Goal: Navigation & Orientation: Find specific page/section

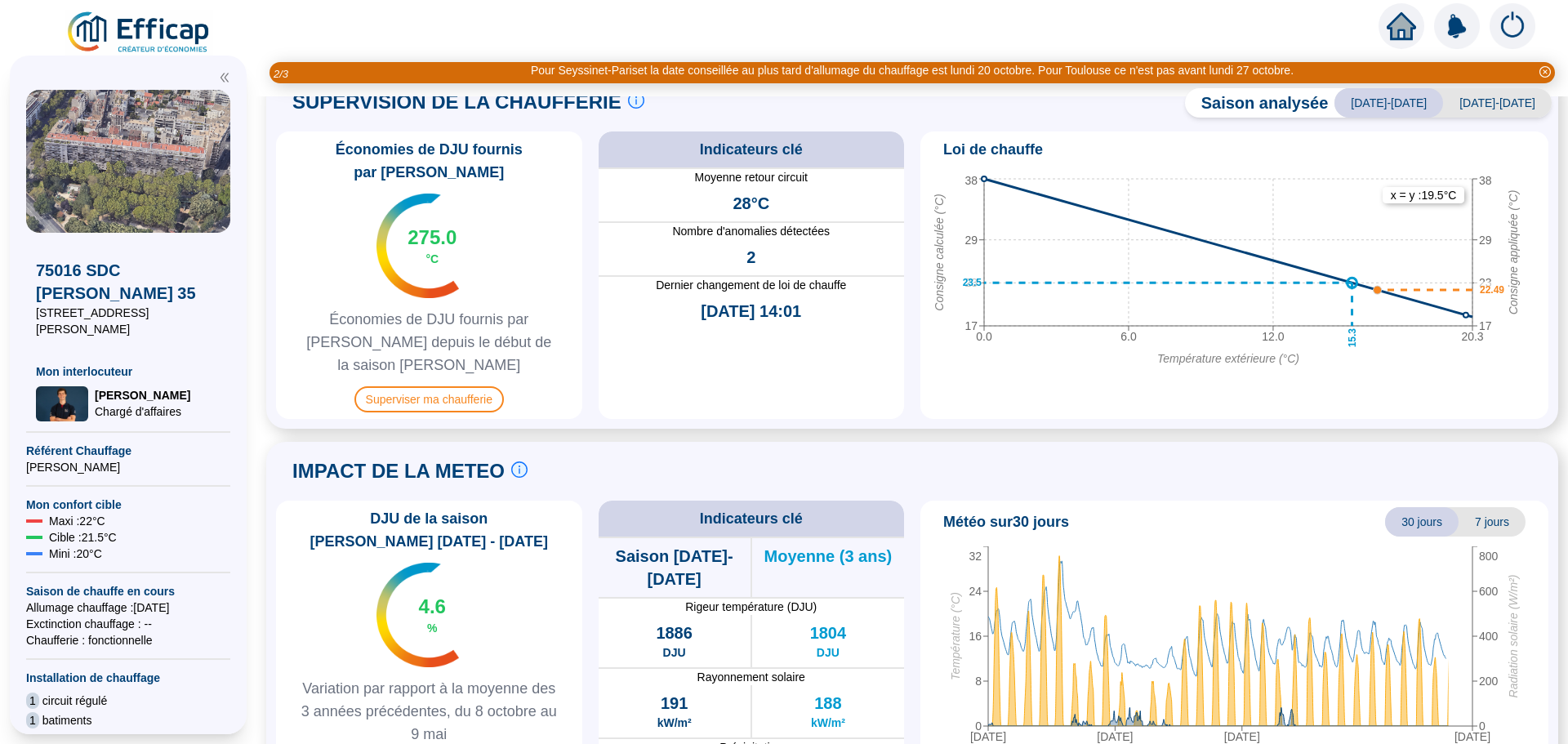
scroll to position [812, 0]
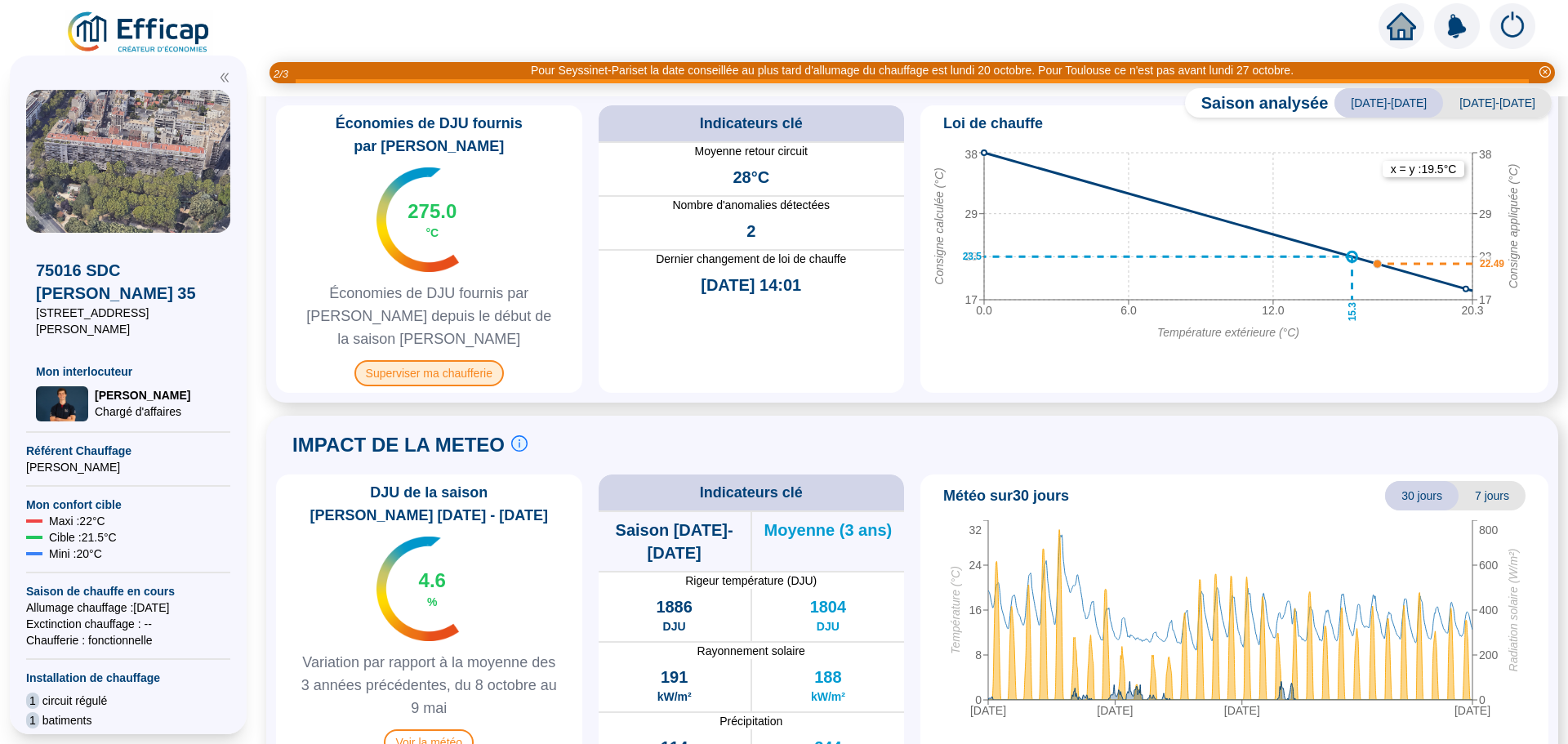
click at [441, 360] on span "Superviser ma chaufferie" at bounding box center [429, 373] width 149 height 26
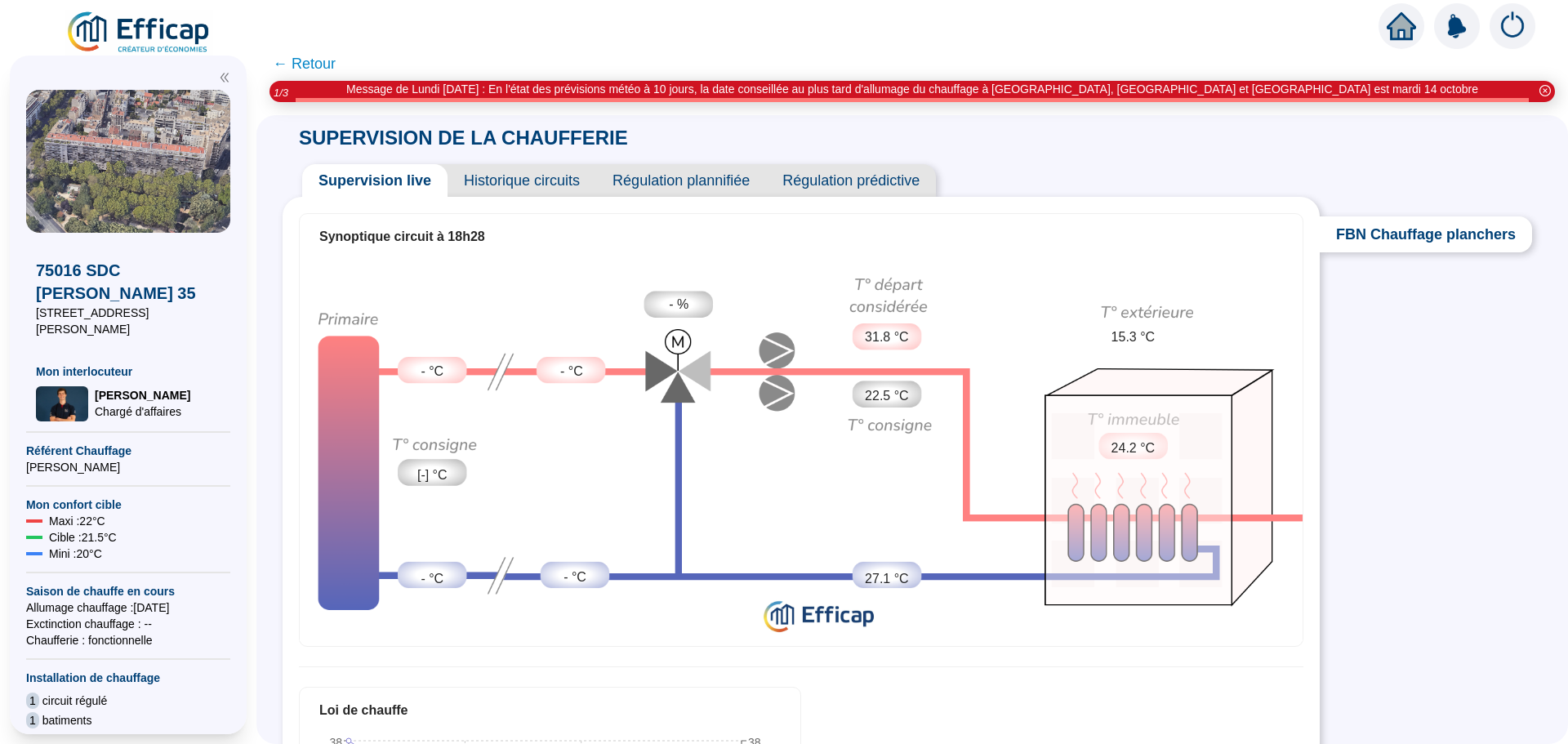
click at [534, 178] on span "Historique circuits" at bounding box center [522, 180] width 148 height 32
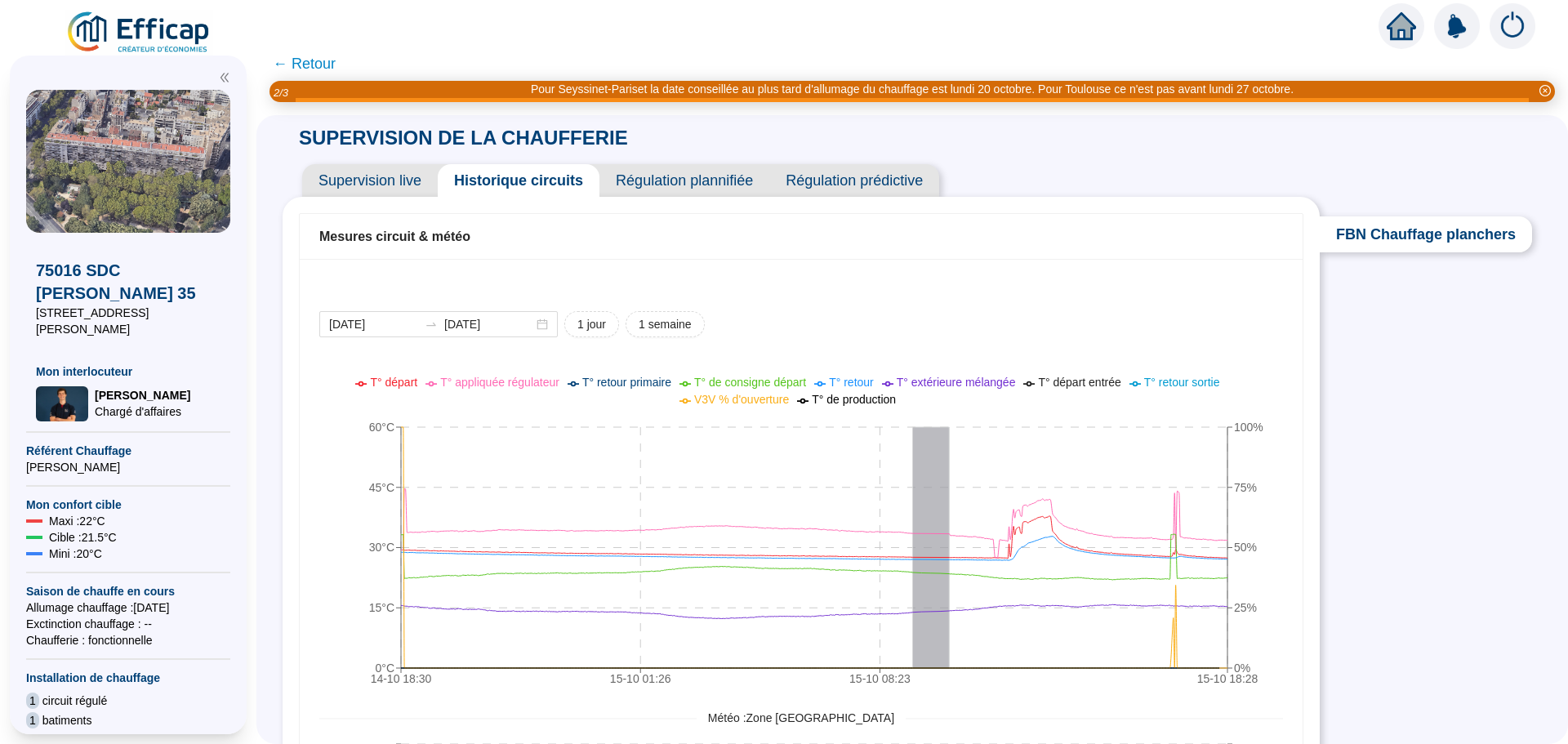
click at [709, 184] on span "Régulation plannifiée" at bounding box center [685, 180] width 170 height 32
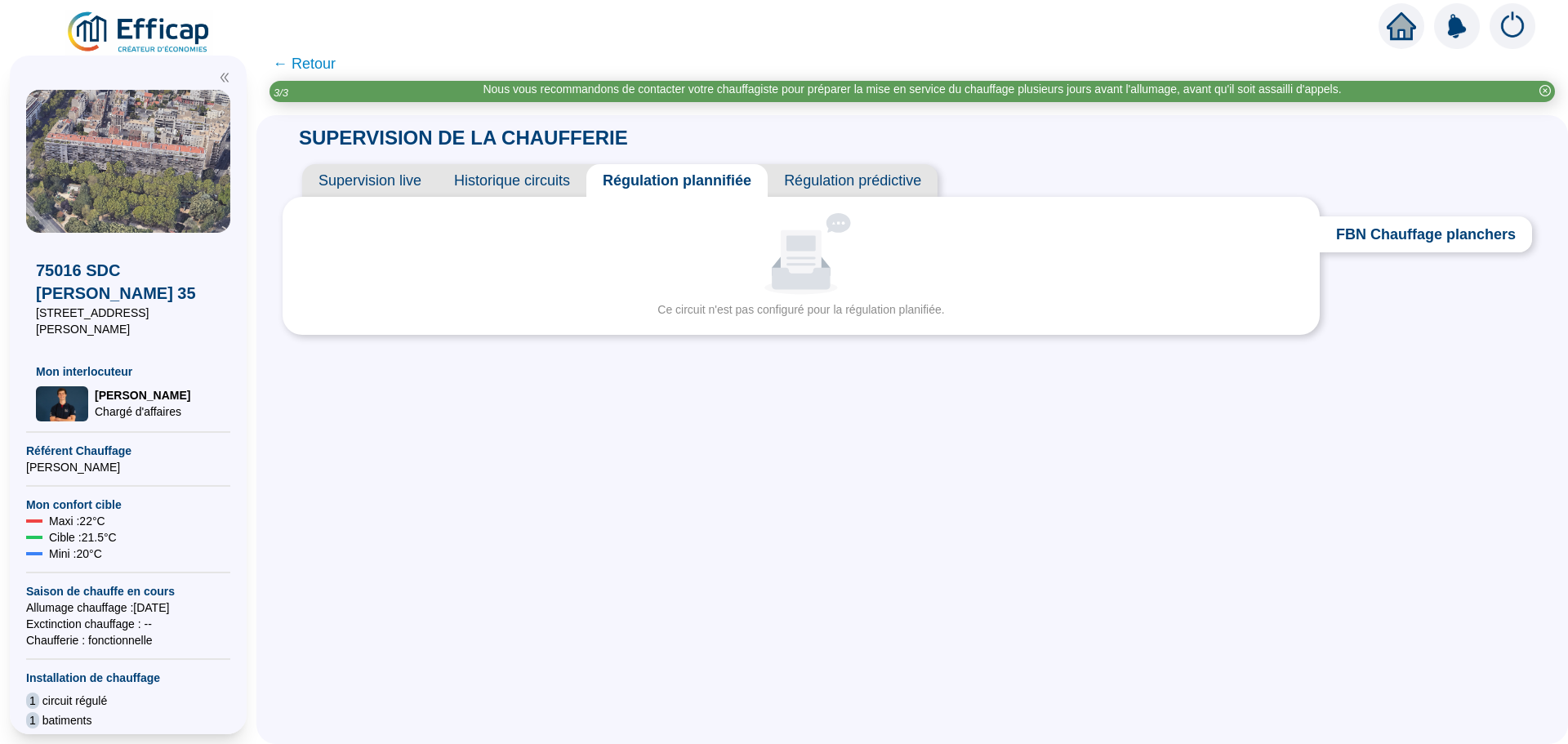
click at [849, 177] on span "Régulation prédictive" at bounding box center [853, 180] width 170 height 32
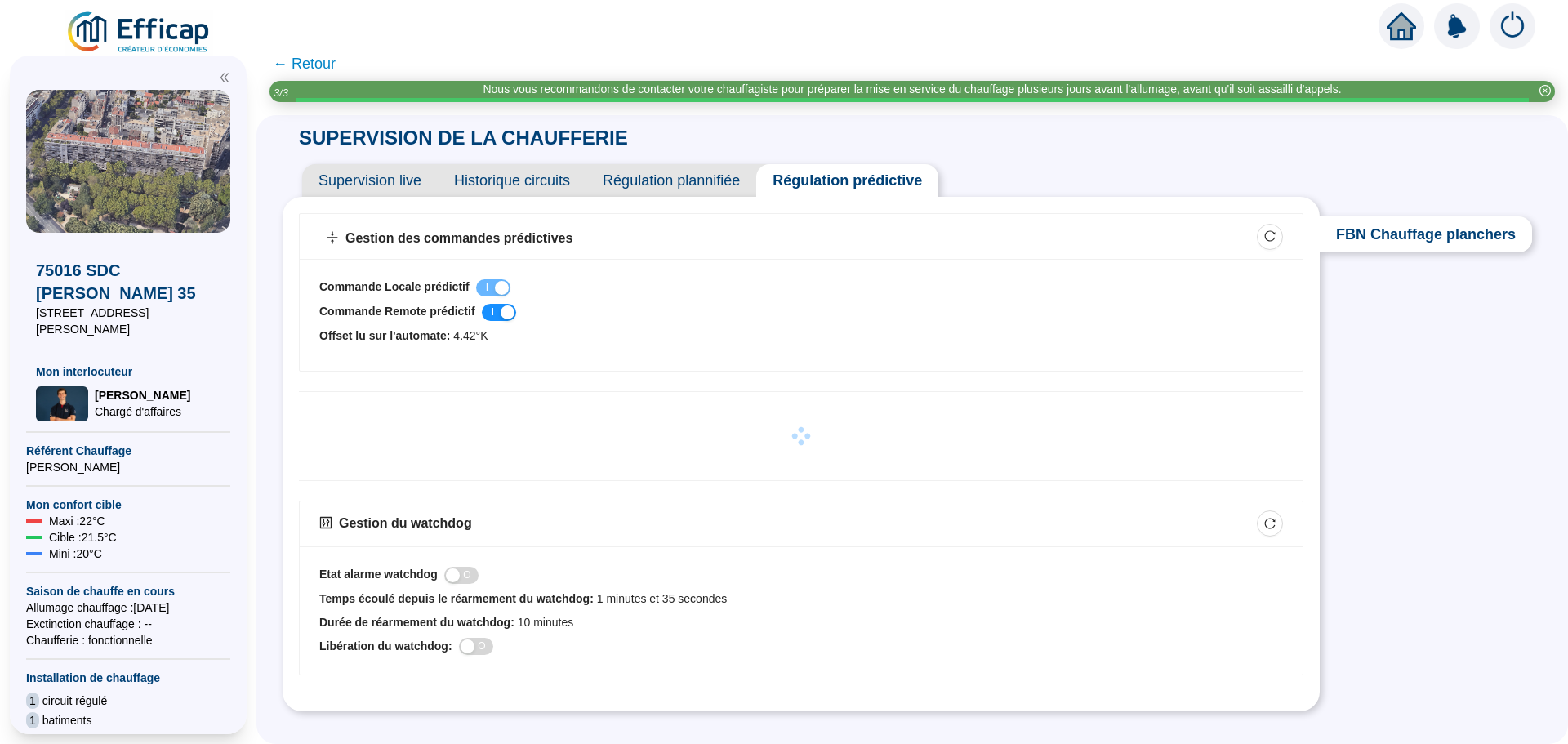
click at [373, 167] on span "Supervision live" at bounding box center [369, 180] width 136 height 32
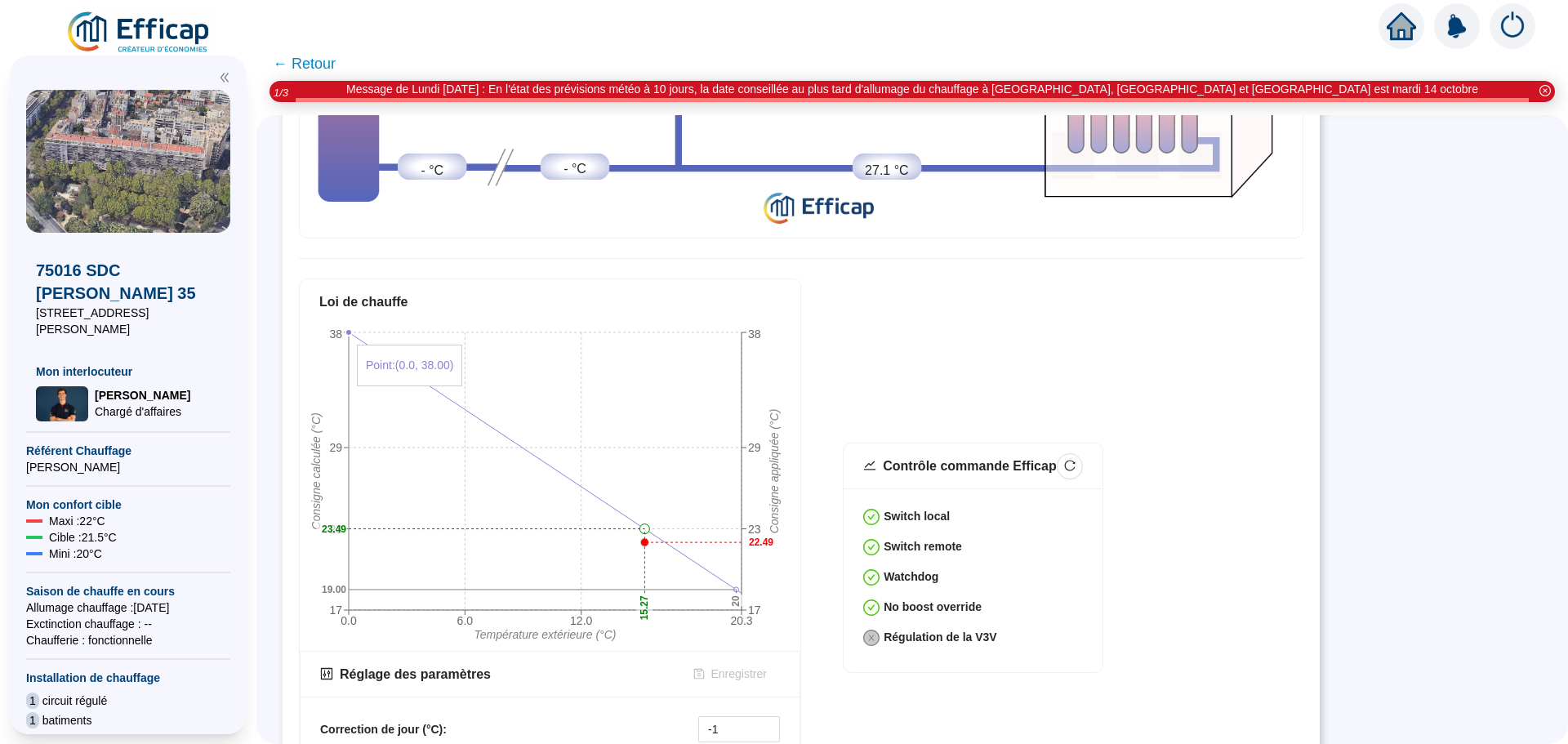
scroll to position [529, 0]
